Goal: Information Seeking & Learning: Learn about a topic

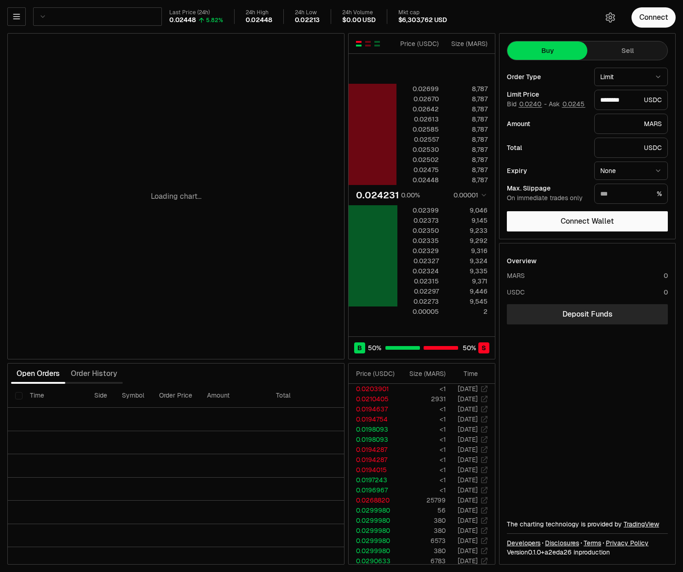
click at [236, 107] on div "Loading chart..." at bounding box center [176, 196] width 336 height 325
click at [252, 132] on div "Loading chart..." at bounding box center [176, 196] width 336 height 325
type input "********"
